Goal: Task Accomplishment & Management: Manage account settings

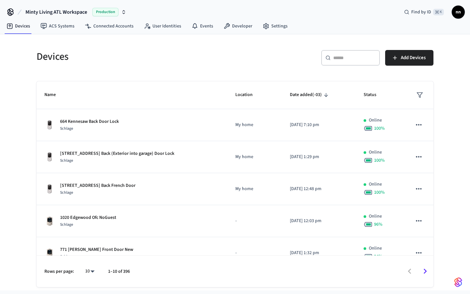
drag, startPoint x: 123, startPoint y: 11, endPoint x: 125, endPoint y: 15, distance: 5.0
click at [123, 10] on icon "button" at bounding box center [123, 11] width 5 height 5
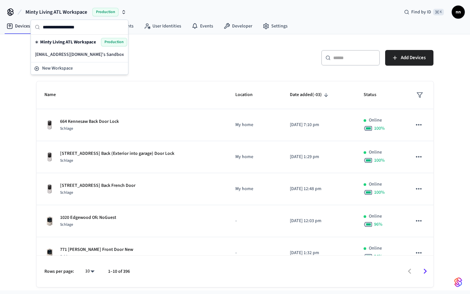
click at [358, 52] on div "​ ​" at bounding box center [350, 58] width 59 height 16
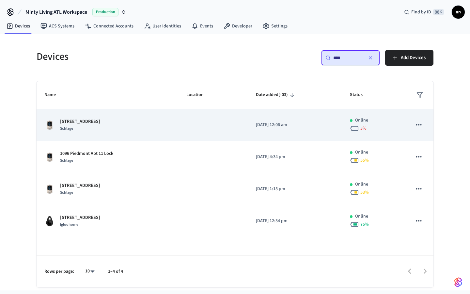
type input "****"
click at [100, 123] on p "[STREET_ADDRESS]" at bounding box center [80, 121] width 40 height 7
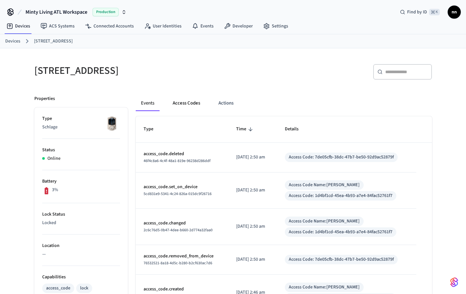
click at [189, 100] on button "Access Codes" at bounding box center [186, 103] width 38 height 16
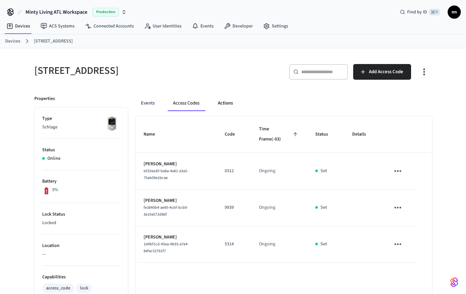
click at [232, 101] on button "Actions" at bounding box center [224, 103] width 25 height 16
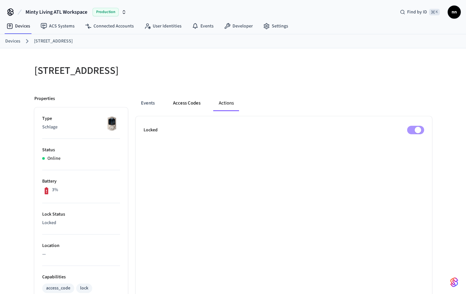
click at [201, 102] on button "Access Codes" at bounding box center [187, 103] width 38 height 16
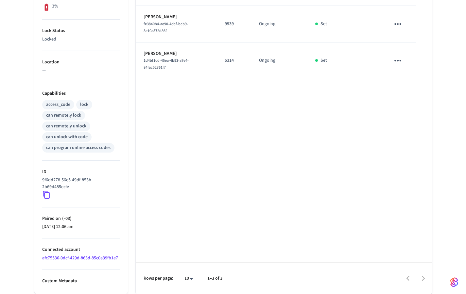
scroll to position [184, 0]
click at [49, 197] on icon at bounding box center [46, 195] width 7 height 8
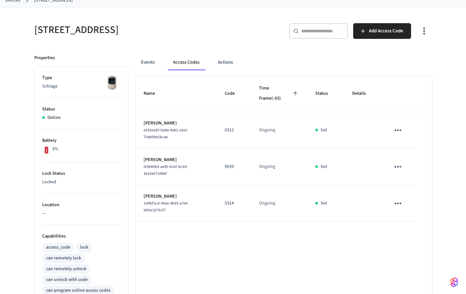
scroll to position [0, 0]
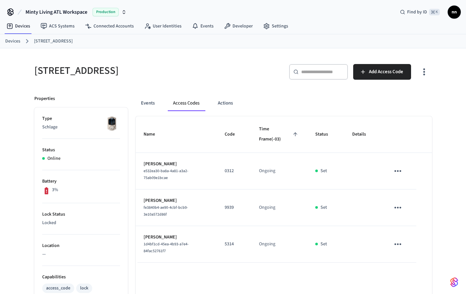
click at [18, 41] on link "Devices" at bounding box center [12, 41] width 15 height 7
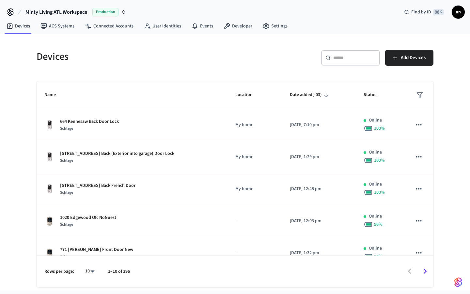
click at [329, 62] on div "​ ​" at bounding box center [350, 58] width 59 height 16
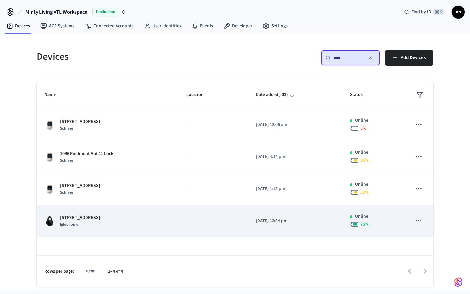
type input "****"
click at [115, 228] on td "1096 Piedmont Lock Box 1 Igloohome" at bounding box center [108, 221] width 142 height 32
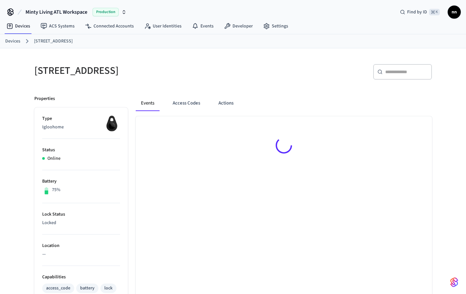
drag, startPoint x: 185, startPoint y: 101, endPoint x: 197, endPoint y: 113, distance: 17.6
click at [185, 101] on button "Access Codes" at bounding box center [186, 103] width 38 height 16
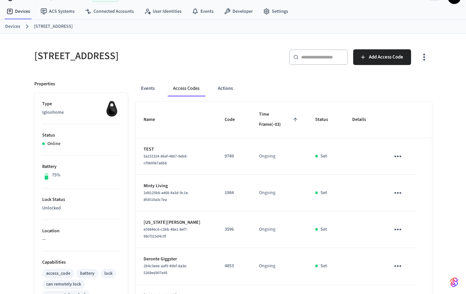
scroll to position [105, 0]
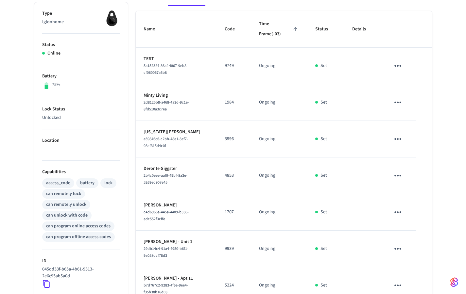
click at [400, 135] on icon "sticky table" at bounding box center [397, 139] width 10 height 10
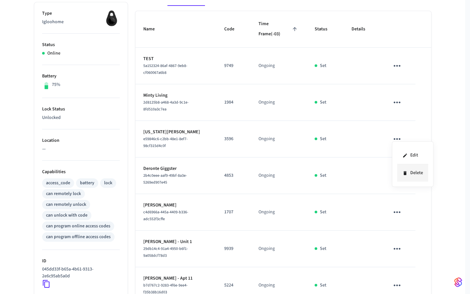
click at [422, 172] on li "Delete" at bounding box center [413, 172] width 31 height 17
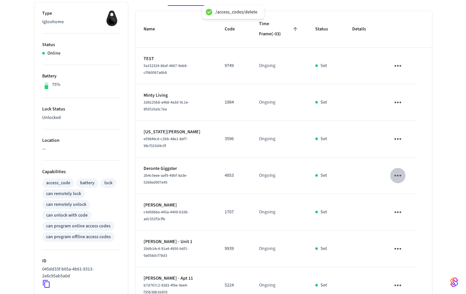
click at [396, 171] on icon "sticky table" at bounding box center [397, 176] width 10 height 10
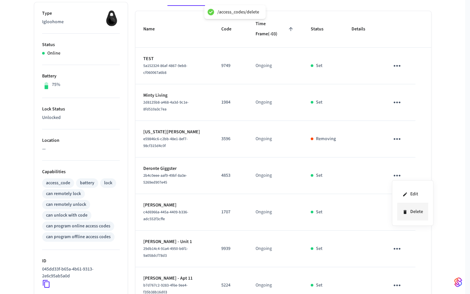
click at [408, 212] on icon at bounding box center [405, 211] width 5 height 5
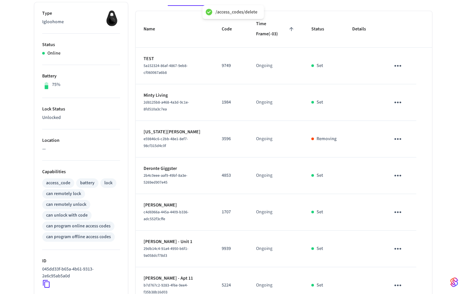
click at [399, 210] on icon "sticky table" at bounding box center [397, 212] width 10 height 10
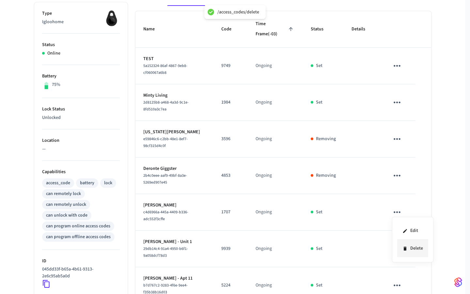
click at [411, 247] on li "Delete" at bounding box center [413, 248] width 31 height 17
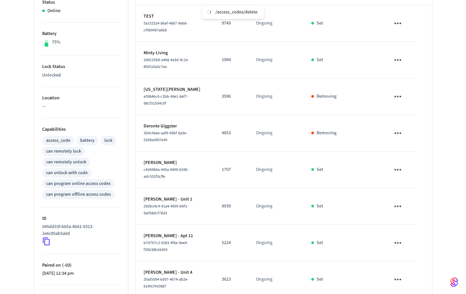
scroll to position [149, 0]
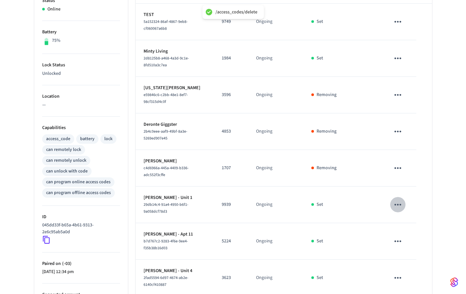
click at [398, 201] on icon "sticky table" at bounding box center [397, 205] width 10 height 10
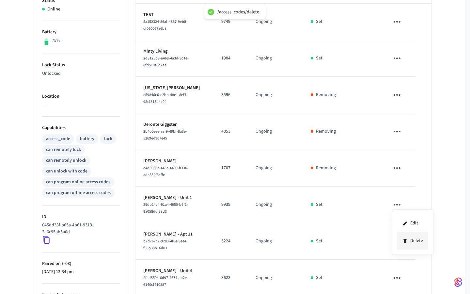
click at [409, 242] on li "Delete" at bounding box center [413, 240] width 31 height 17
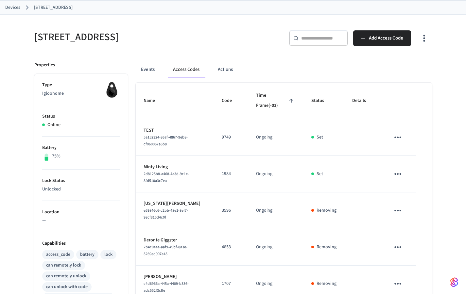
scroll to position [0, 0]
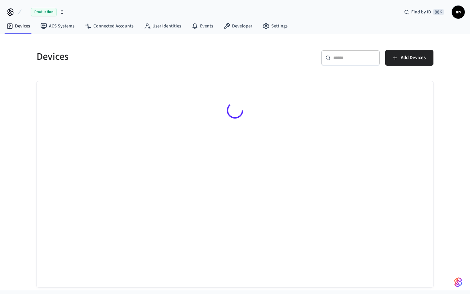
click at [350, 62] on div "​ ​" at bounding box center [350, 58] width 59 height 16
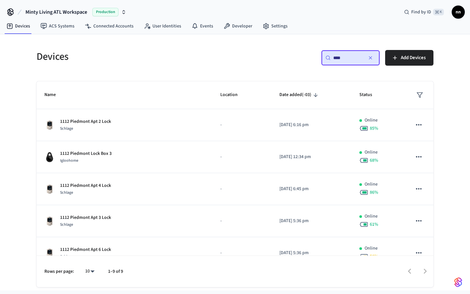
type input "****"
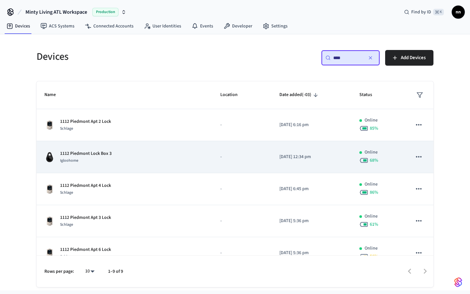
click at [109, 164] on div "Igloohome" at bounding box center [86, 160] width 52 height 7
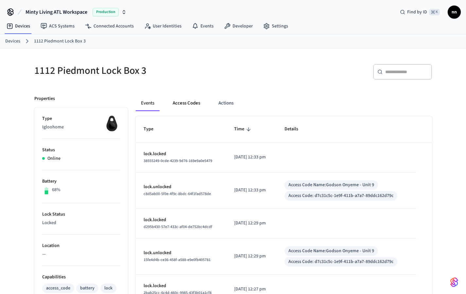
click at [191, 102] on button "Access Codes" at bounding box center [186, 103] width 38 height 16
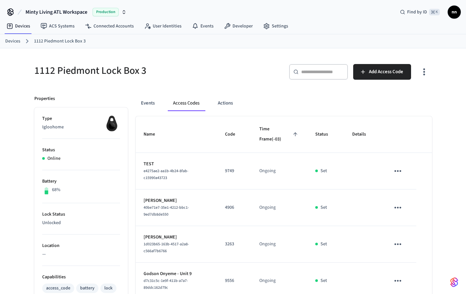
click at [10, 42] on link "Devices" at bounding box center [12, 41] width 15 height 7
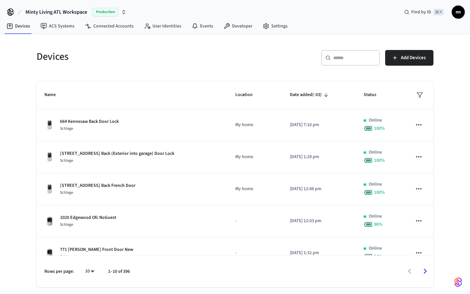
click at [358, 59] on input "text" at bounding box center [355, 58] width 42 height 7
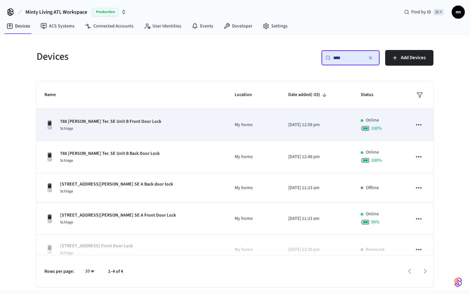
type input "***"
click at [124, 120] on p "788 Fulton Ter. SE Unit B Front Door Lock" at bounding box center [110, 121] width 101 height 7
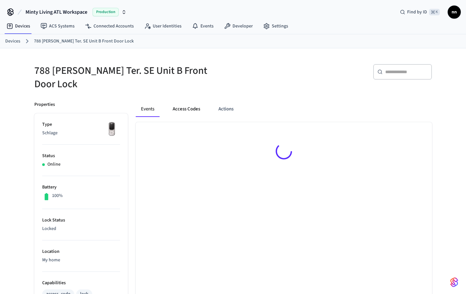
click at [179, 101] on button "Access Codes" at bounding box center [186, 109] width 38 height 16
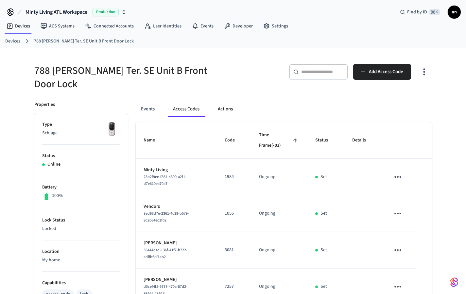
click at [224, 106] on button "Actions" at bounding box center [224, 109] width 25 height 16
